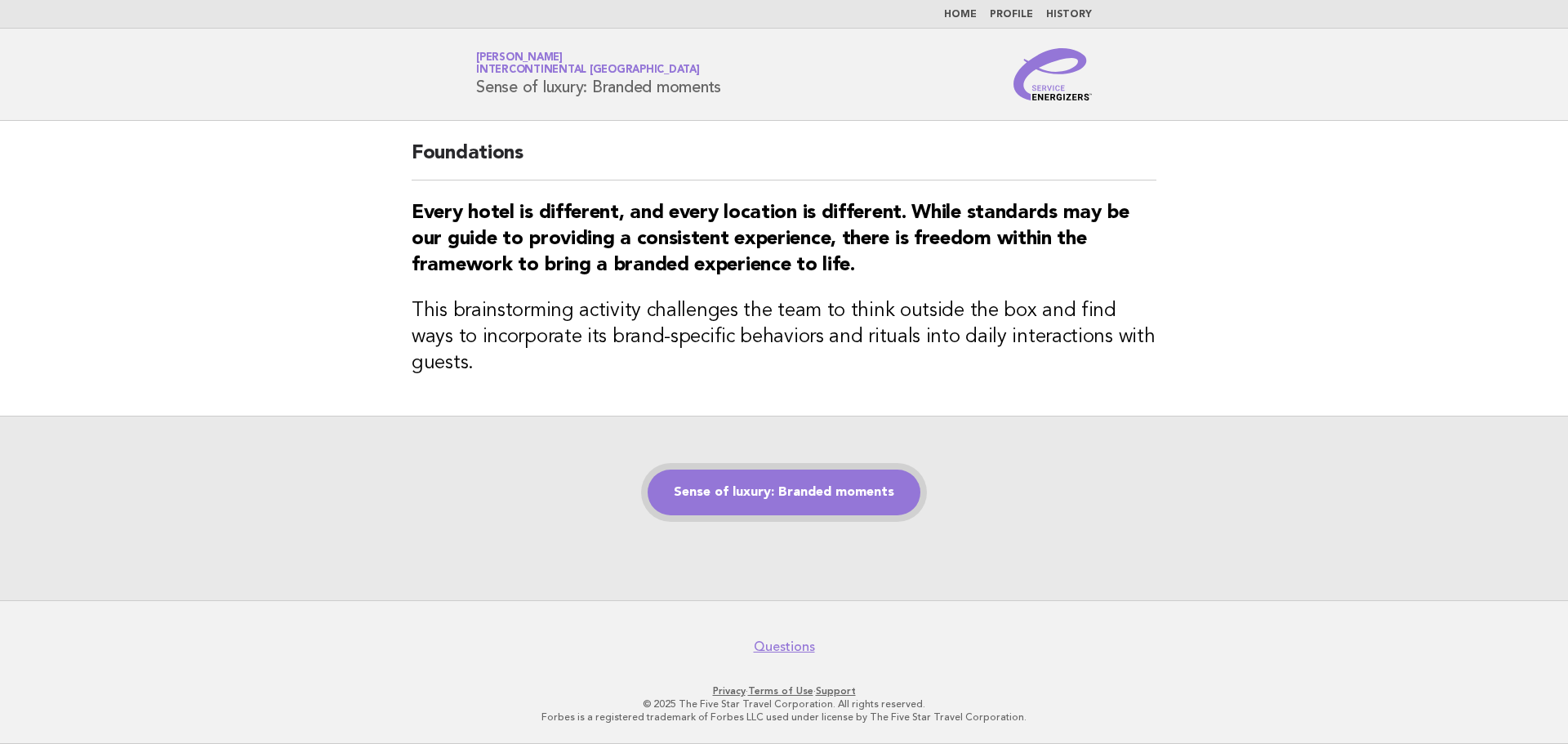
click at [782, 482] on link "Sense of luxury: Branded moments" at bounding box center [784, 493] width 272 height 46
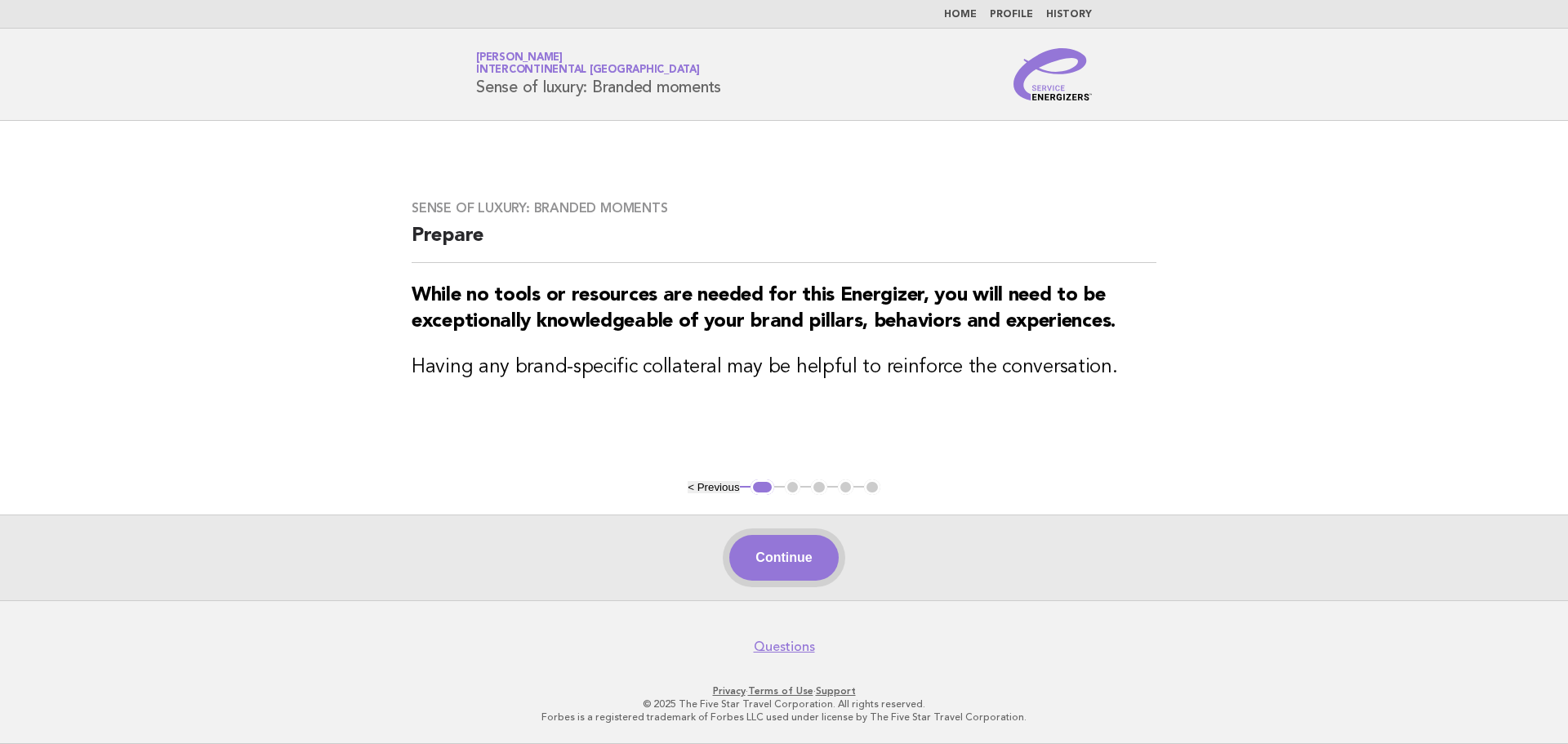
click at [807, 565] on button "Continue" at bounding box center [783, 558] width 108 height 46
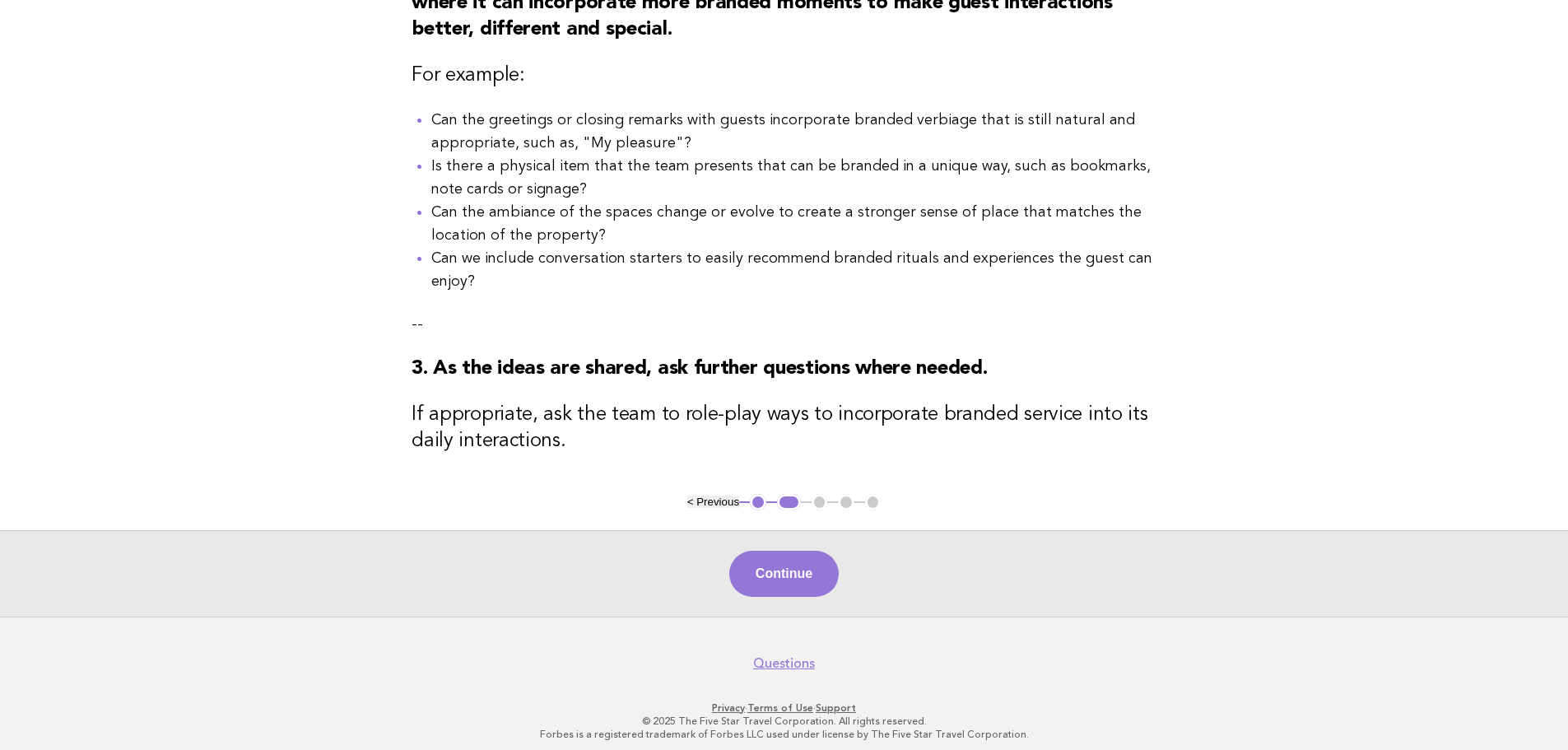
scroll to position [468, 0]
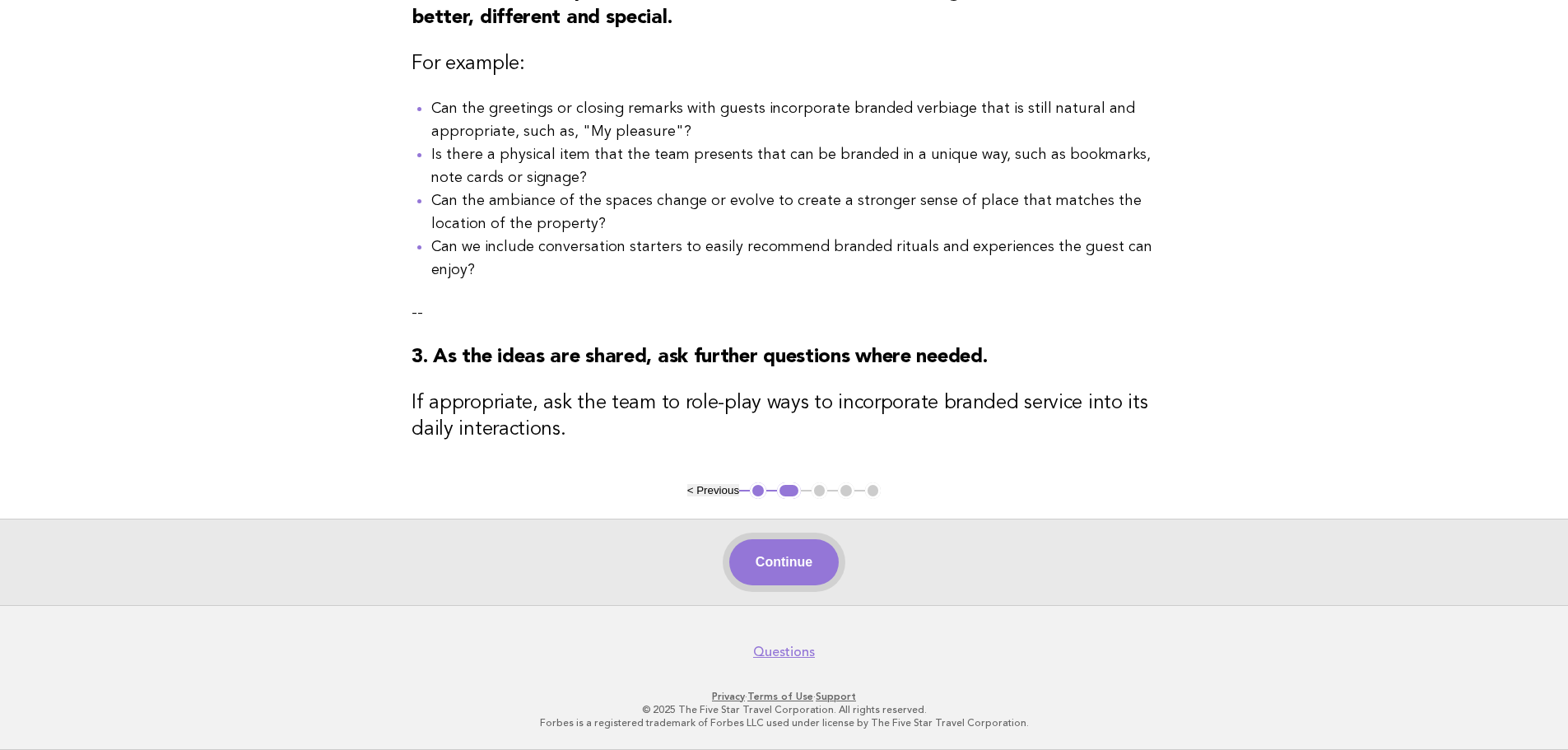
click at [804, 562] on button "Continue" at bounding box center [783, 562] width 109 height 46
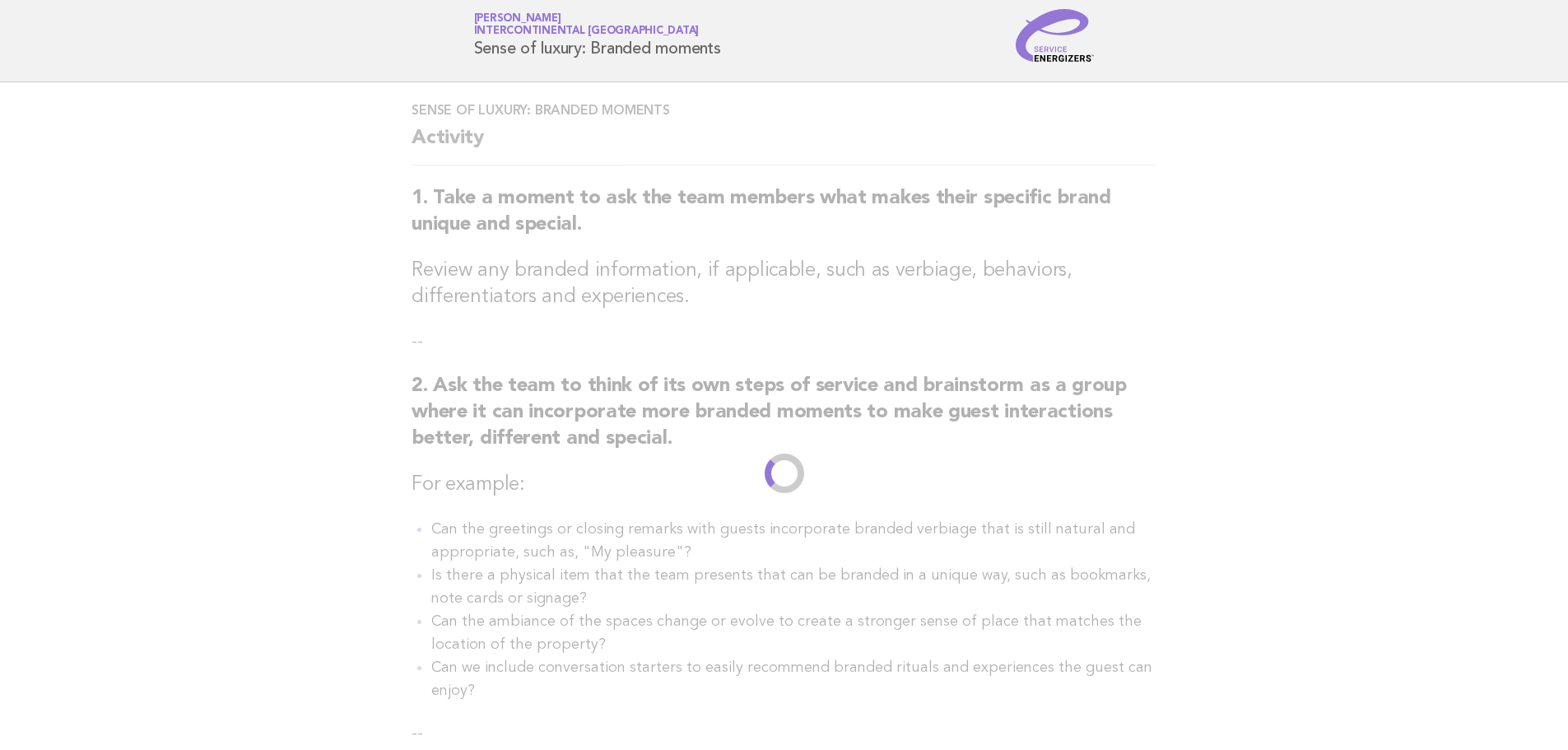
scroll to position [0, 0]
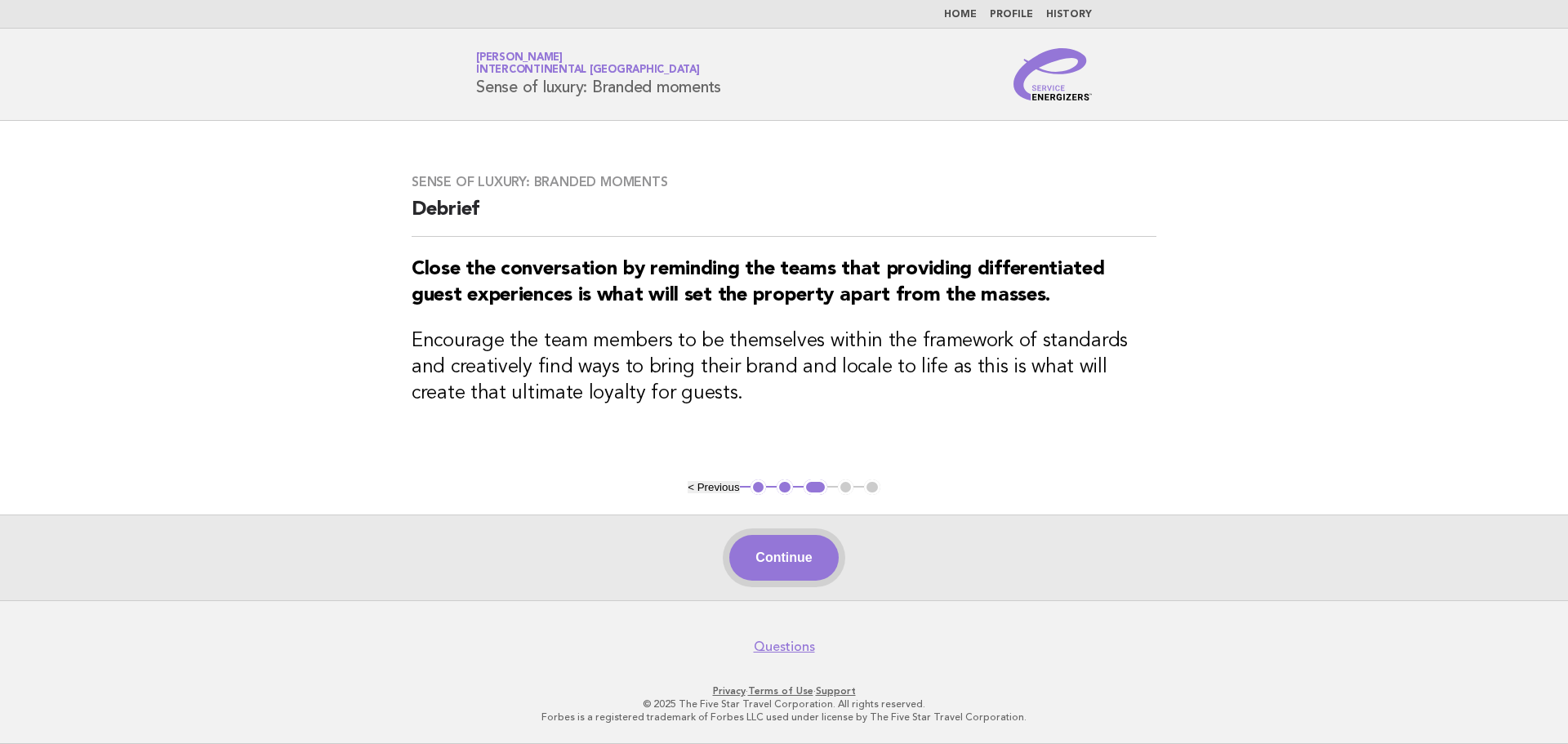
click at [783, 554] on button "Continue" at bounding box center [783, 558] width 108 height 46
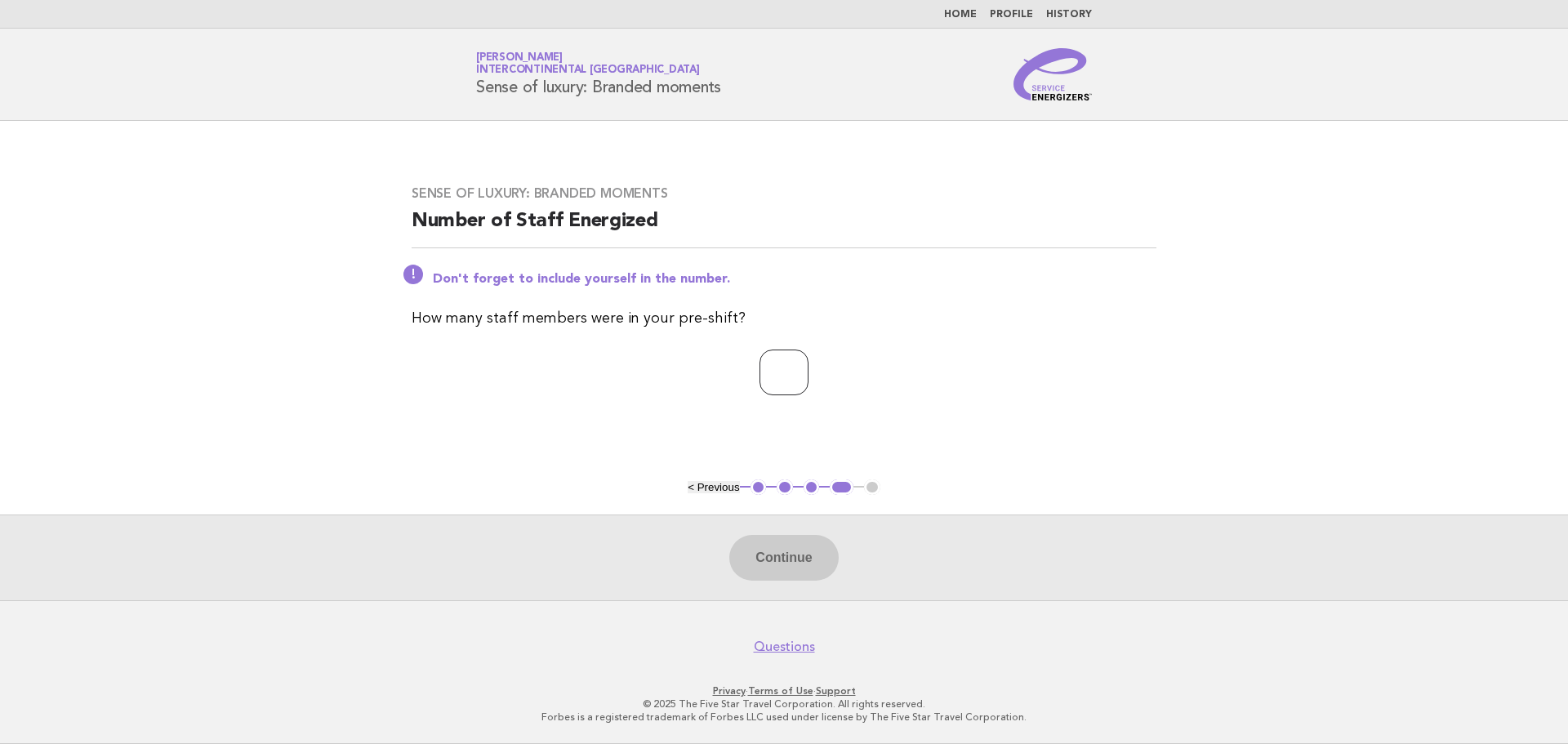
click at [767, 375] on input "number" at bounding box center [784, 372] width 49 height 46
type input "**"
click at [782, 569] on button "Continue" at bounding box center [783, 558] width 108 height 46
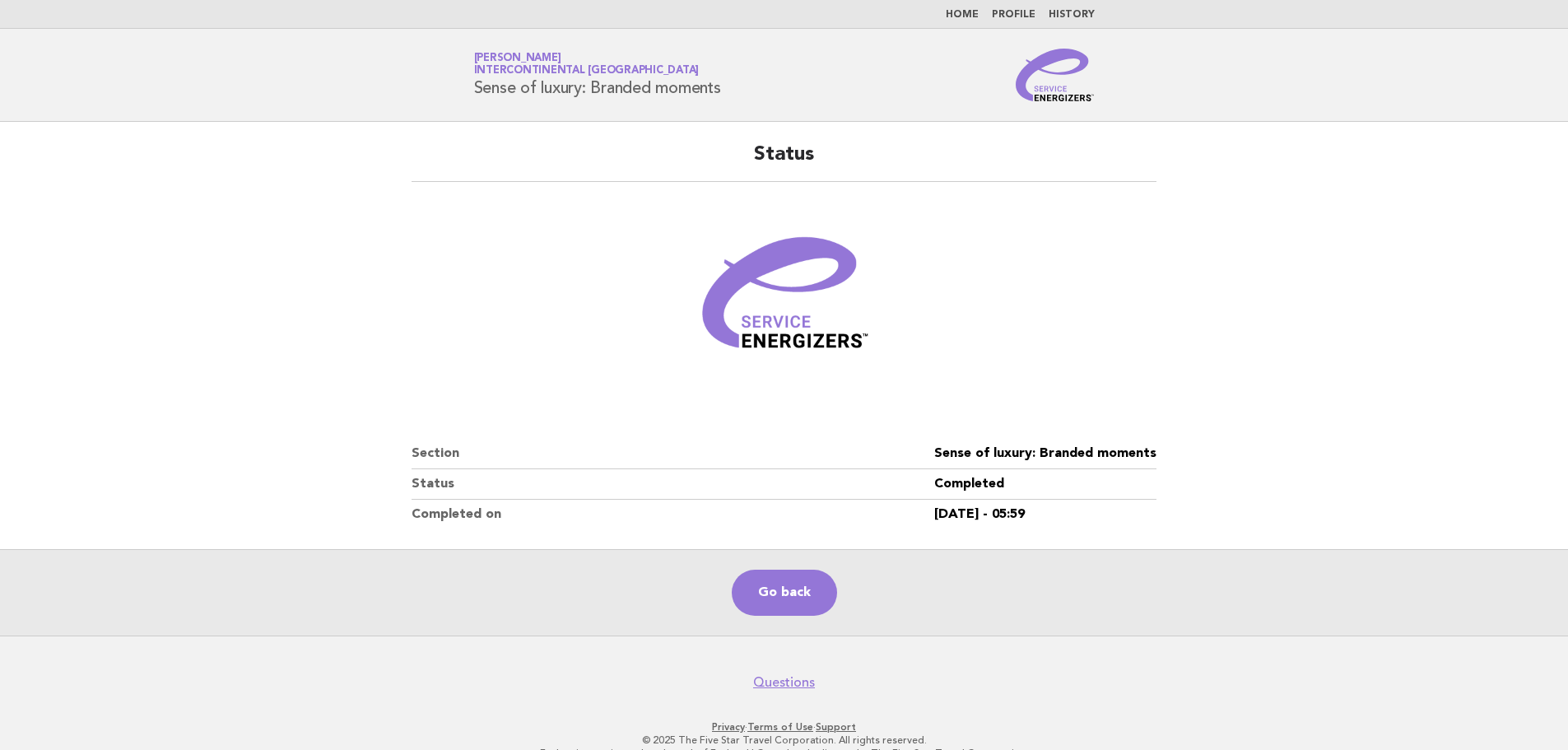
click at [962, 14] on link "Home" at bounding box center [962, 14] width 33 height 10
